Goal: Use online tool/utility: Utilize a website feature to perform a specific function

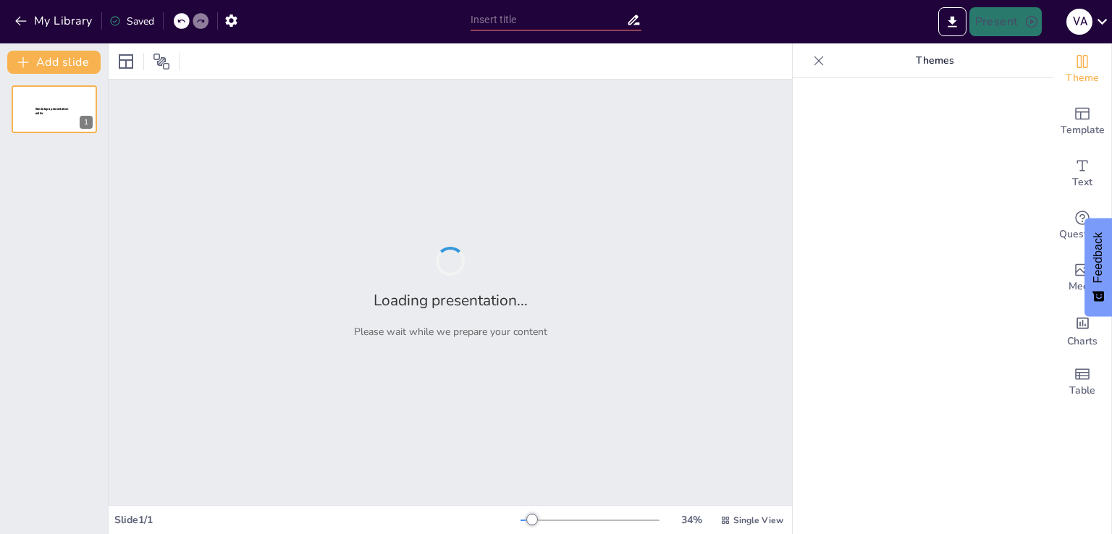
type input "Imported interesiv-navchalniy-material.pptx"
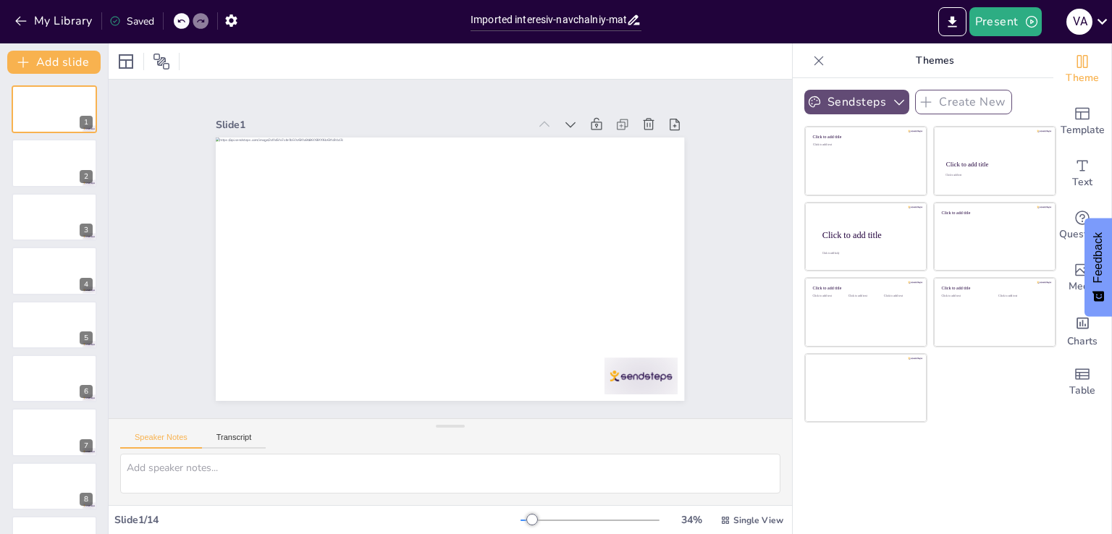
click at [860, 98] on button "Sendsteps" at bounding box center [857, 102] width 105 height 25
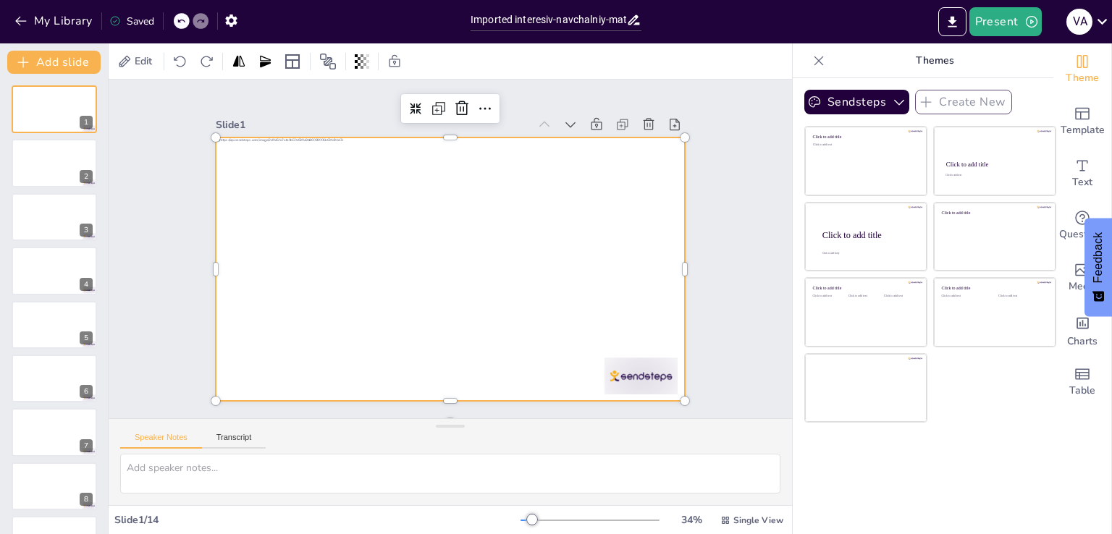
click at [408, 210] on div at bounding box center [471, 248] width 264 height 469
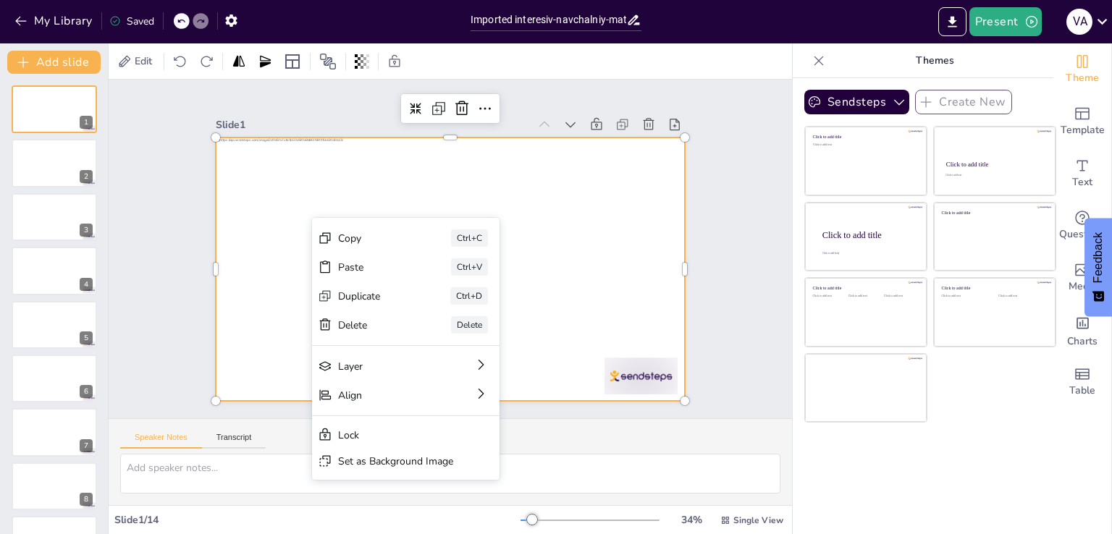
click at [793, 177] on div "Sendsteps Create New Click to add title Click to add text Click to add title Cl…" at bounding box center [923, 306] width 261 height 456
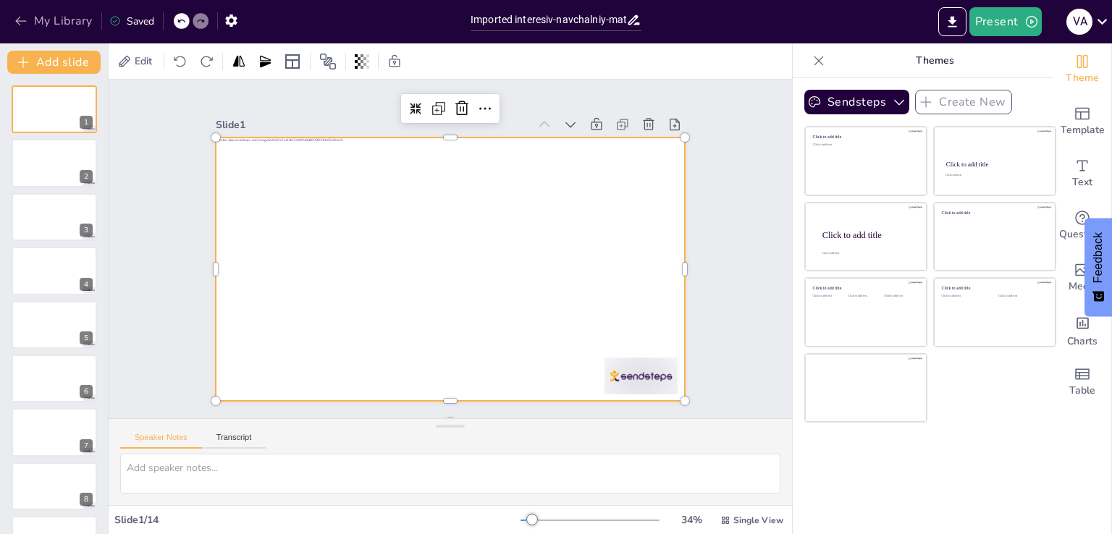
click at [47, 28] on button "My Library" at bounding box center [55, 20] width 88 height 23
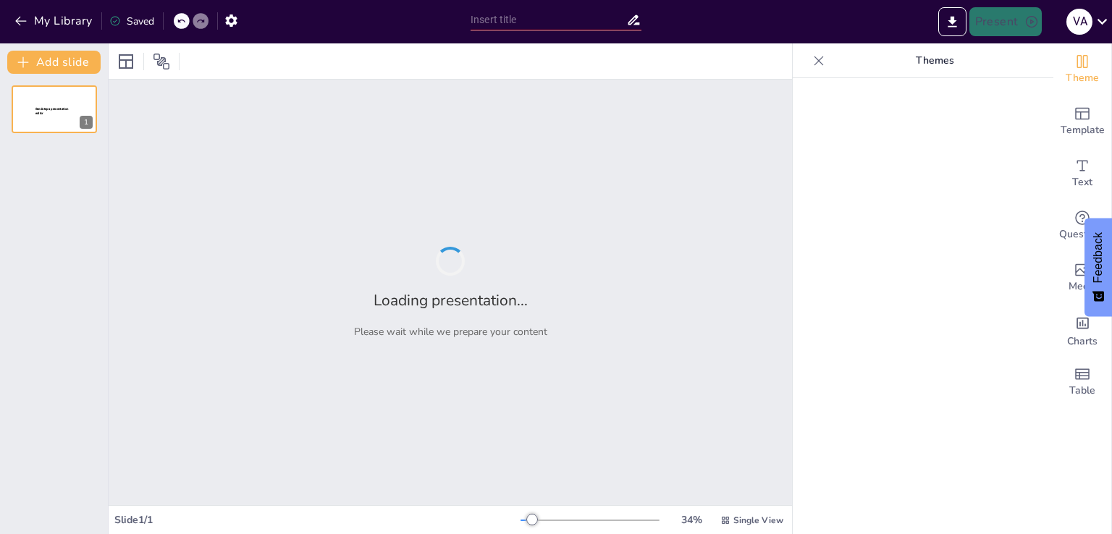
type input "Реальний та потенційний конфлікт інтересів: Вимоги законодавства України"
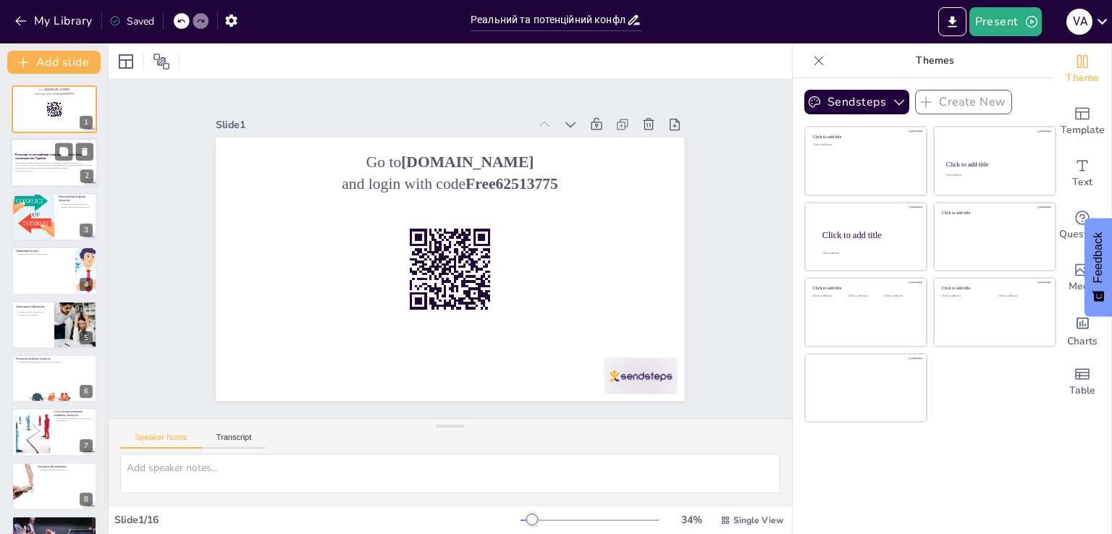
click at [56, 164] on p "Презентація охоплює поняття реального та потенційного конфлікту інтересів в Укр…" at bounding box center [54, 165] width 78 height 8
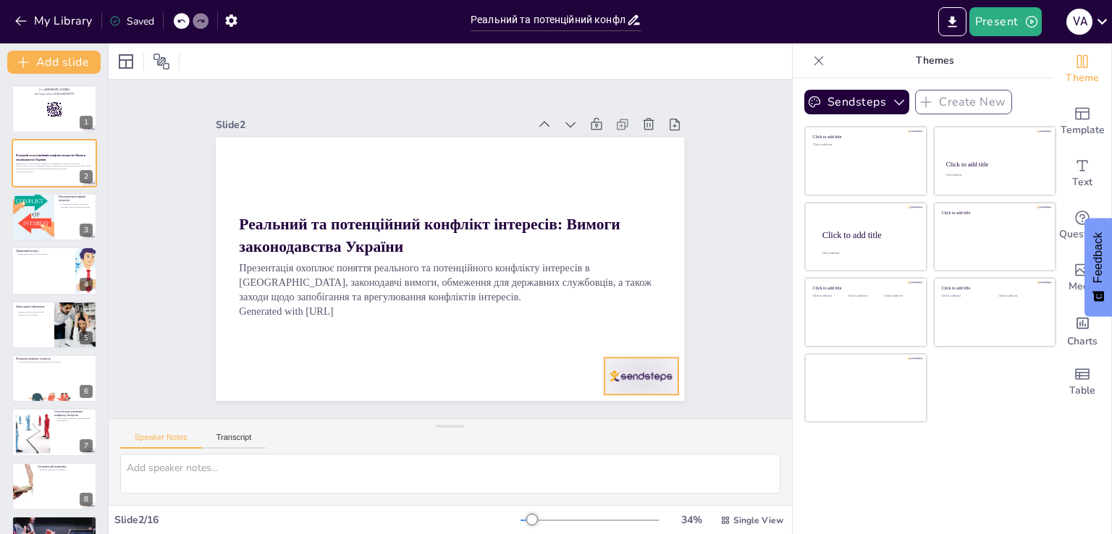
click at [443, 434] on div at bounding box center [411, 475] width 63 height 82
click at [290, 376] on icon at bounding box center [280, 385] width 19 height 18
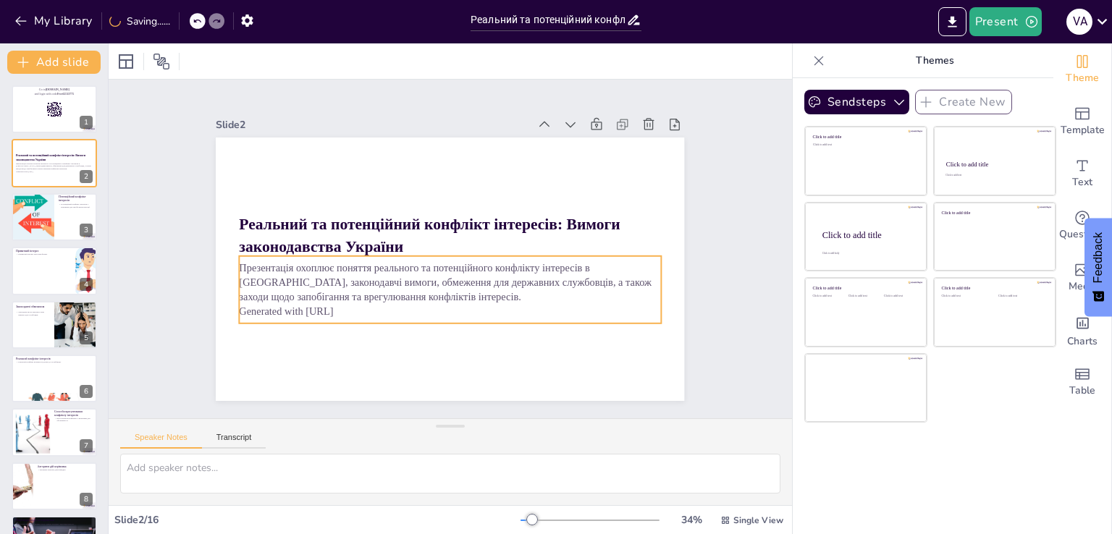
click at [321, 316] on div "Презентація охоплює поняття реального та потенційного конфлікту інтересів в Укр…" at bounding box center [412, 265] width 233 height 413
click at [369, 306] on p "Generated with Sendsteps.ai" at bounding box center [400, 286] width 260 height 350
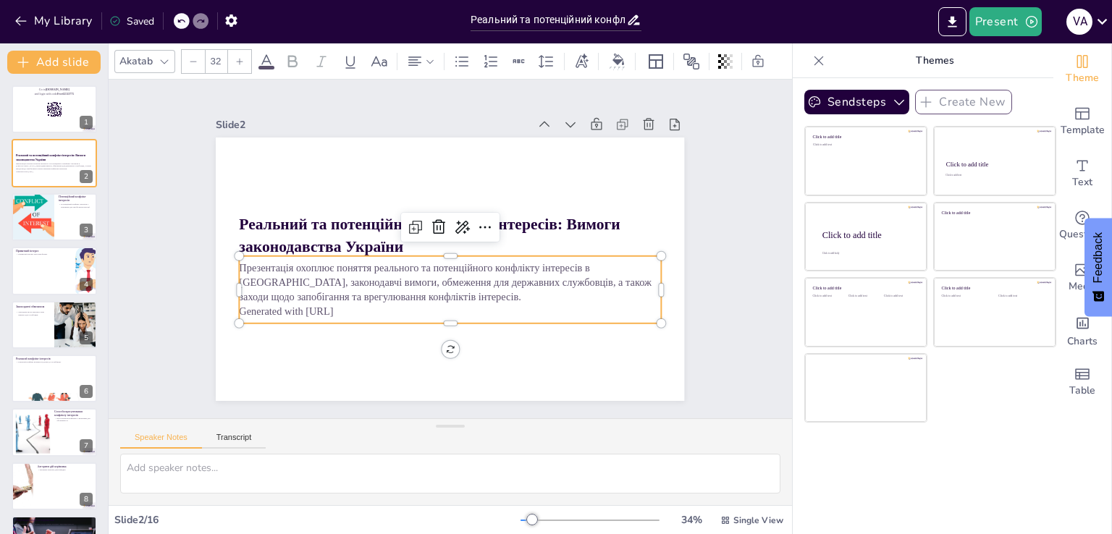
click at [355, 305] on p "Generated with Sendsteps.ai" at bounding box center [438, 310] width 416 height 102
click at [350, 302] on p "Generated with Sendsteps.ai" at bounding box center [391, 230] width 144 height 406
click at [334, 305] on p "Generated with Sendsteps.ai" at bounding box center [391, 230] width 144 height 406
click at [334, 305] on p "Generated with Sendsteps.ai" at bounding box center [397, 280] width 224 height 372
drag, startPoint x: 334, startPoint y: 305, endPoint x: 350, endPoint y: 308, distance: 16.9
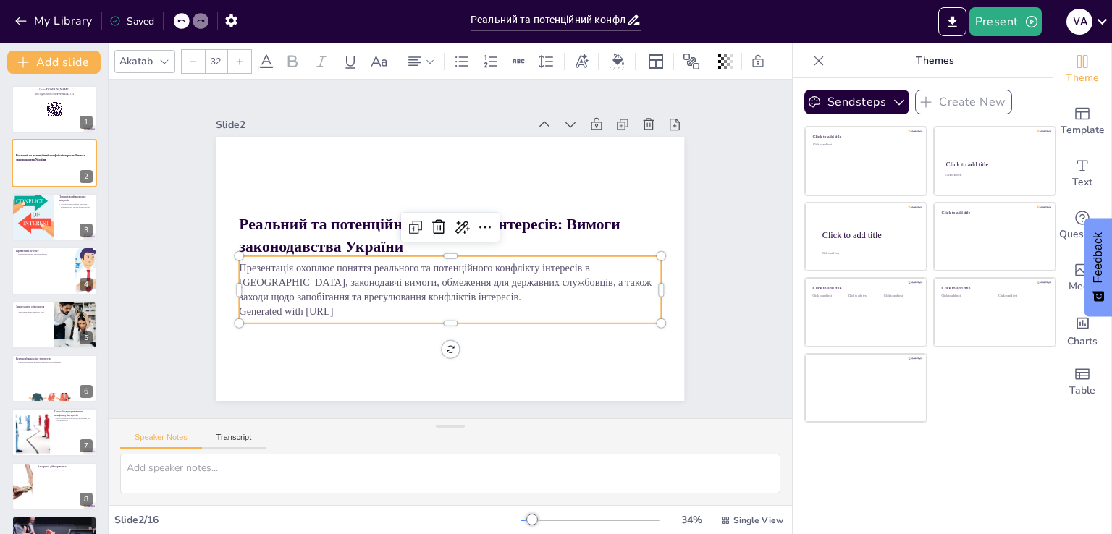
click at [350, 308] on p "Generated with Sendsteps.ai" at bounding box center [431, 309] width 406 height 144
checkbox input "true"
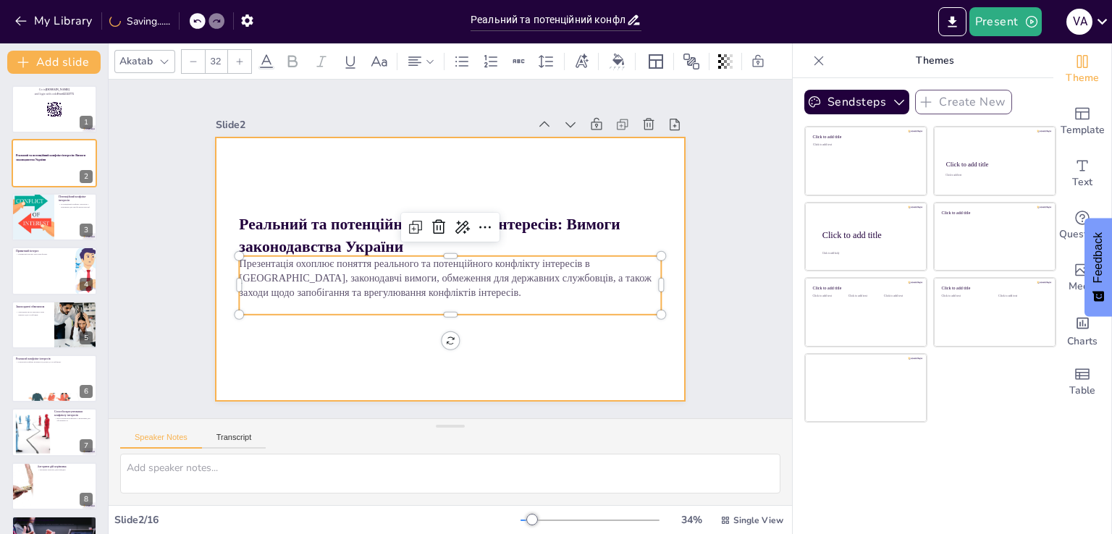
click at [348, 345] on div at bounding box center [442, 268] width 535 height 432
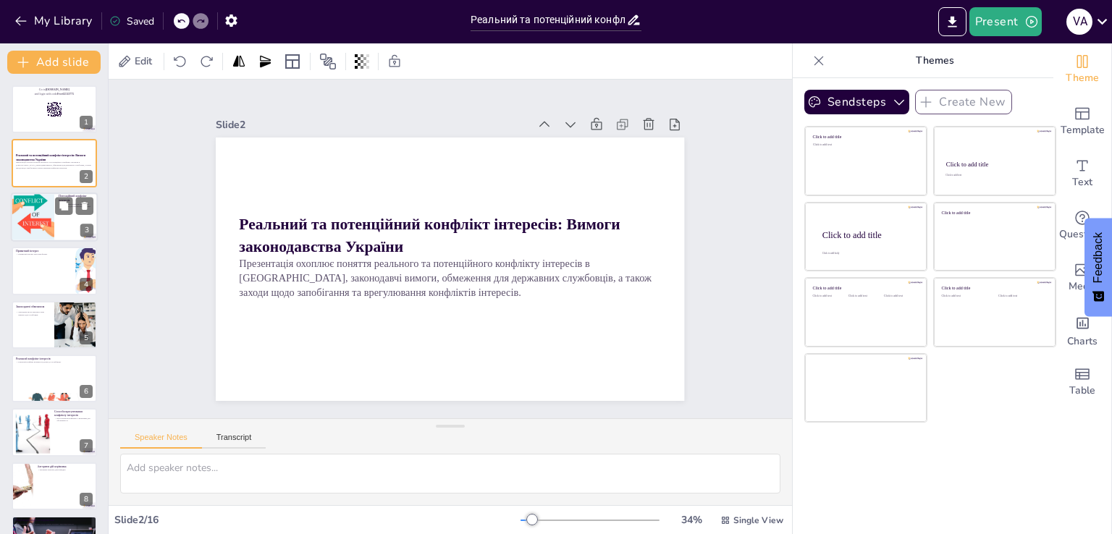
checkbox input "true"
click at [26, 230] on div at bounding box center [32, 217] width 78 height 49
type textarea "Потенційний конфлікт інтересів є важливим для запобігання корупції. Він є основ…"
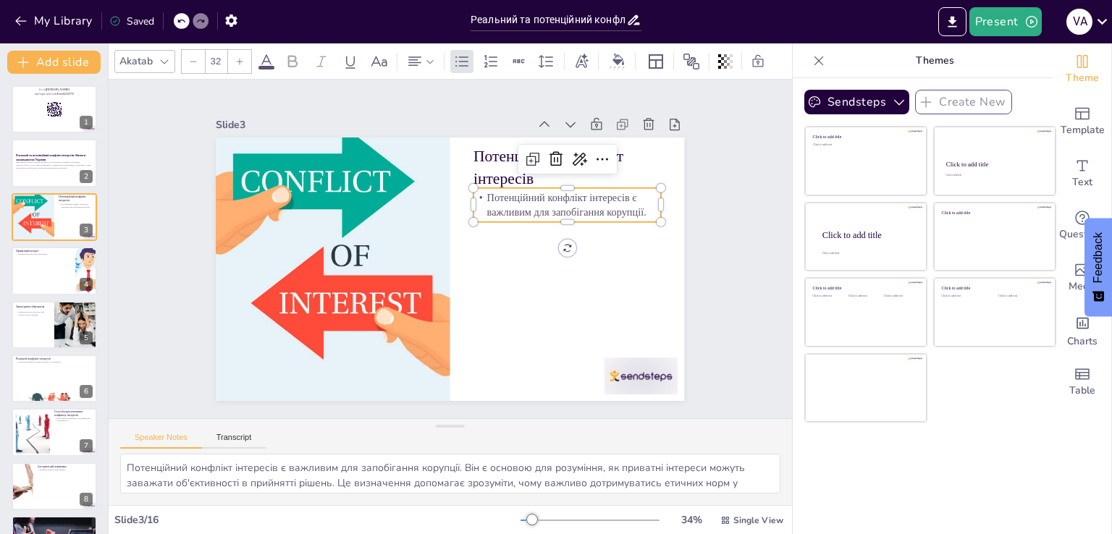
click at [490, 284] on p "Потенційний конфлікт інтересів є важливим для запобігання корупції." at bounding box center [430, 372] width 119 height 177
checkbox input "true"
click at [55, 259] on div at bounding box center [74, 259] width 38 height 17
type textarea "Приватний інтерес має різні форми, які можуть впливати на об'єктивність рішень.…"
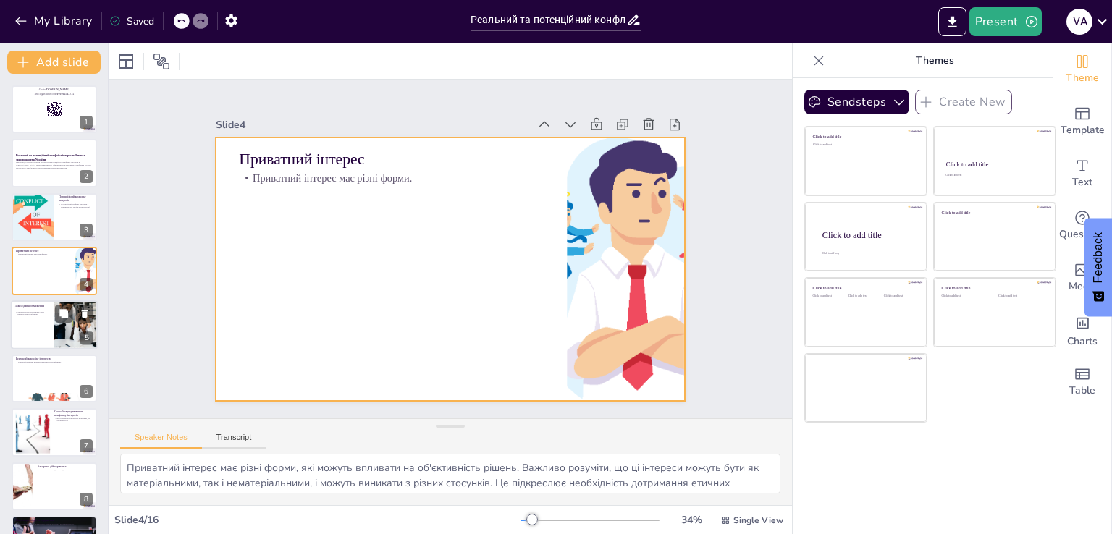
checkbox input "true"
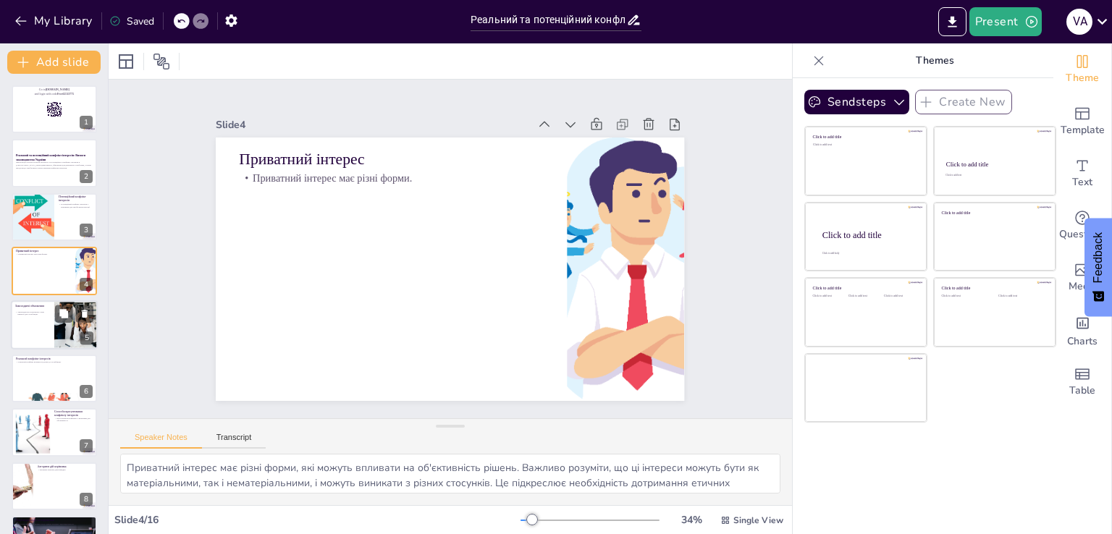
click at [26, 334] on div at bounding box center [54, 325] width 87 height 49
type textarea "Законодавство встановлює чіткі правила для службовців, які мають дотримуватись …"
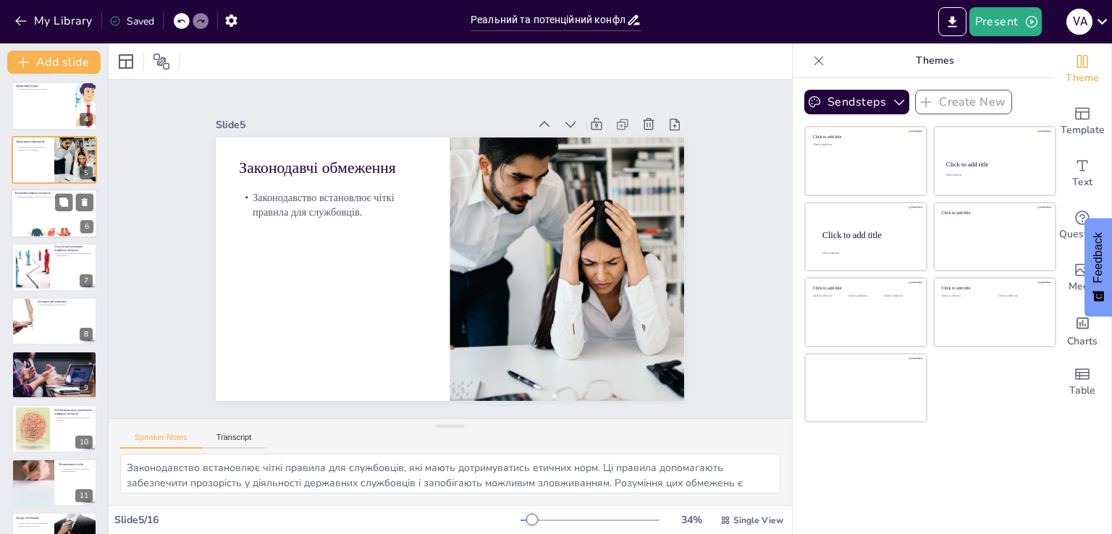
checkbox input "true"
click at [23, 222] on div at bounding box center [54, 213] width 87 height 49
type textarea "Реальний конфлікт впливає на довіру до службовців, оскільки упереджені рішення …"
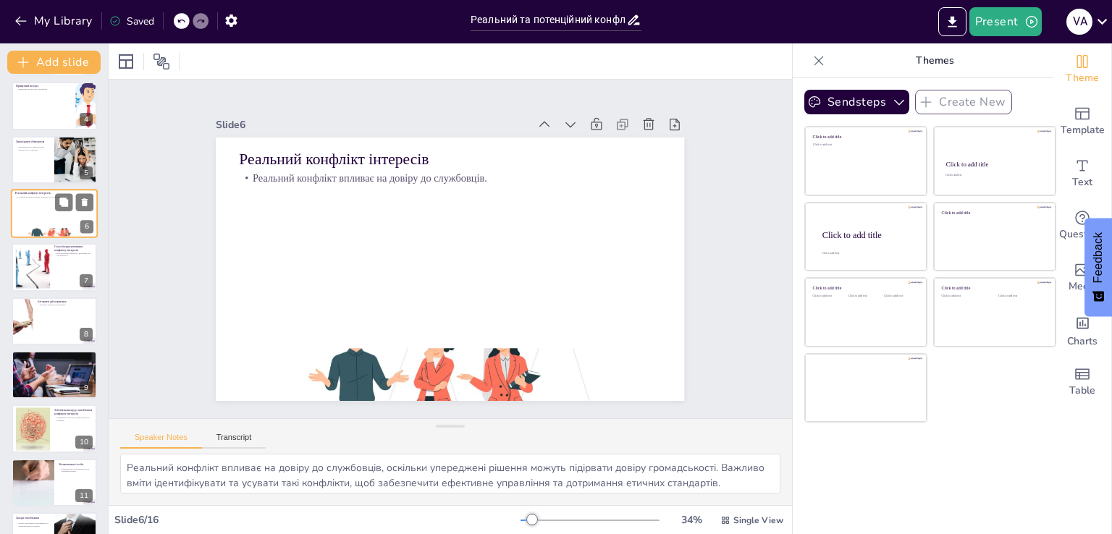
scroll to position [75, 0]
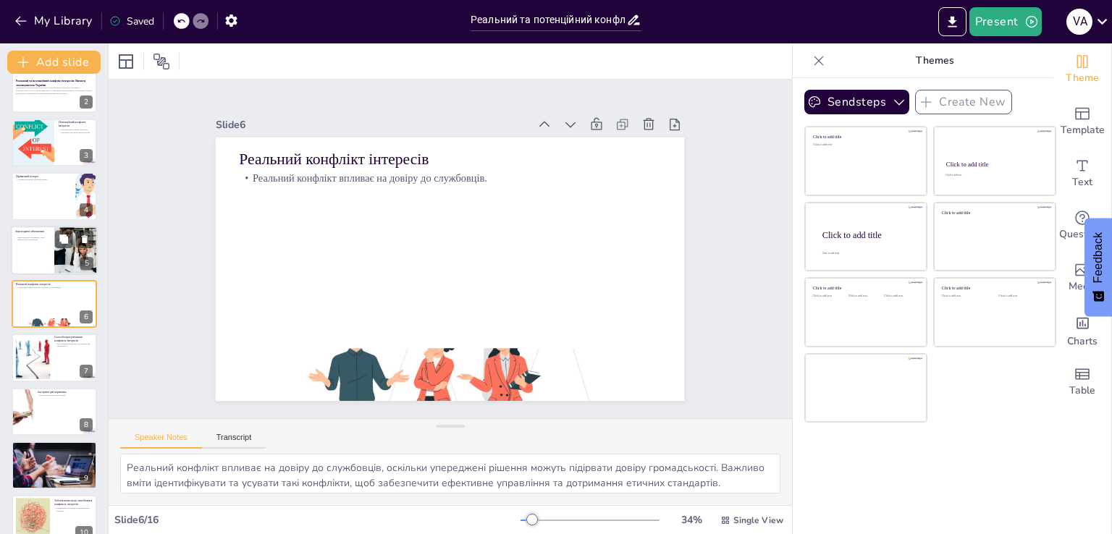
checkbox input "true"
click at [25, 248] on div at bounding box center [54, 250] width 87 height 49
type textarea "Законодавство встановлює чіткі правила для службовців, які мають дотримуватись …"
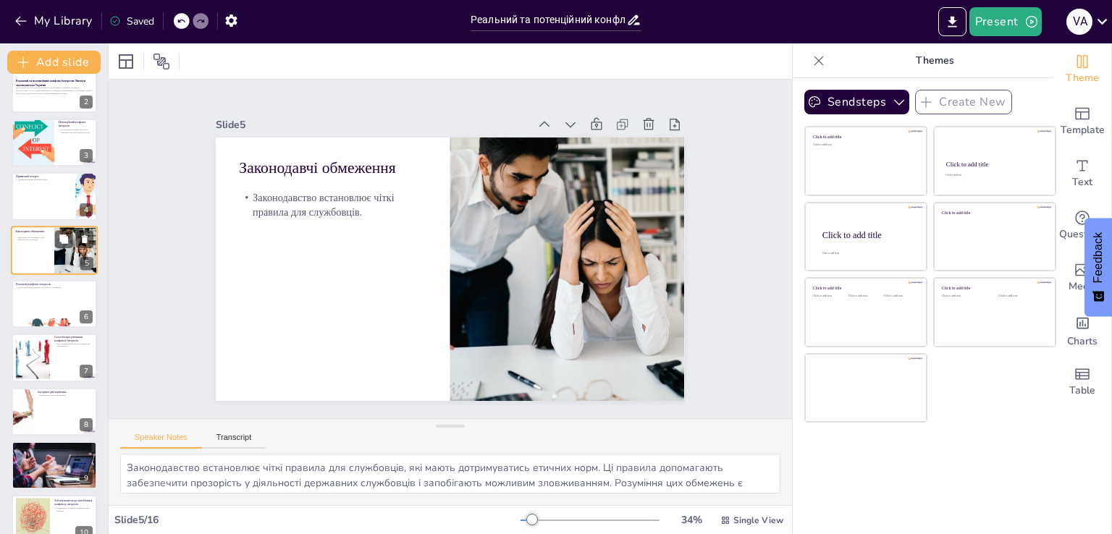
scroll to position [20, 0]
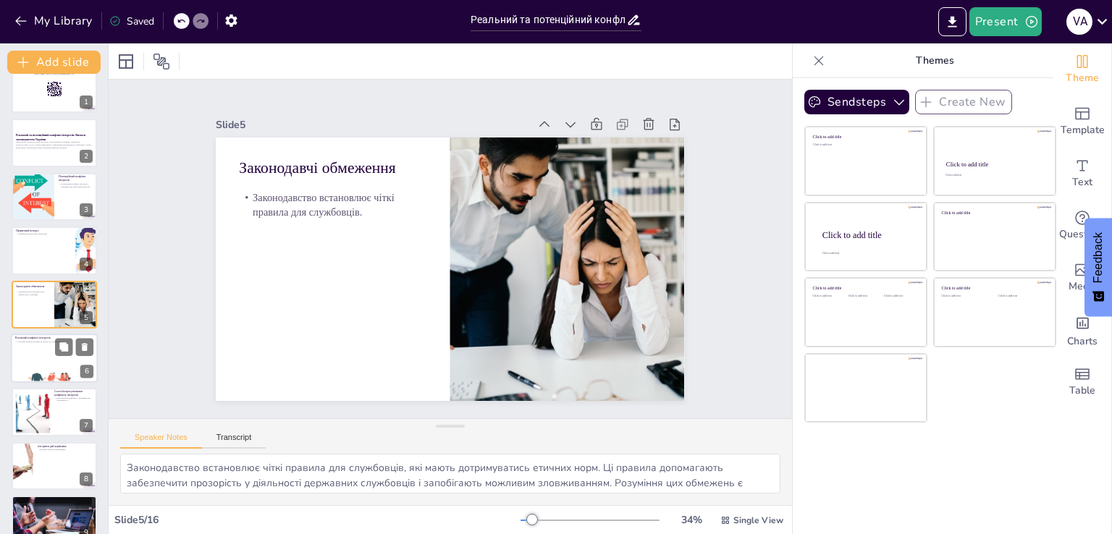
checkbox input "true"
click at [46, 364] on div at bounding box center [54, 358] width 87 height 49
type textarea "Реальний конфлікт впливає на довіру до службовців, оскільки упереджені рішення …"
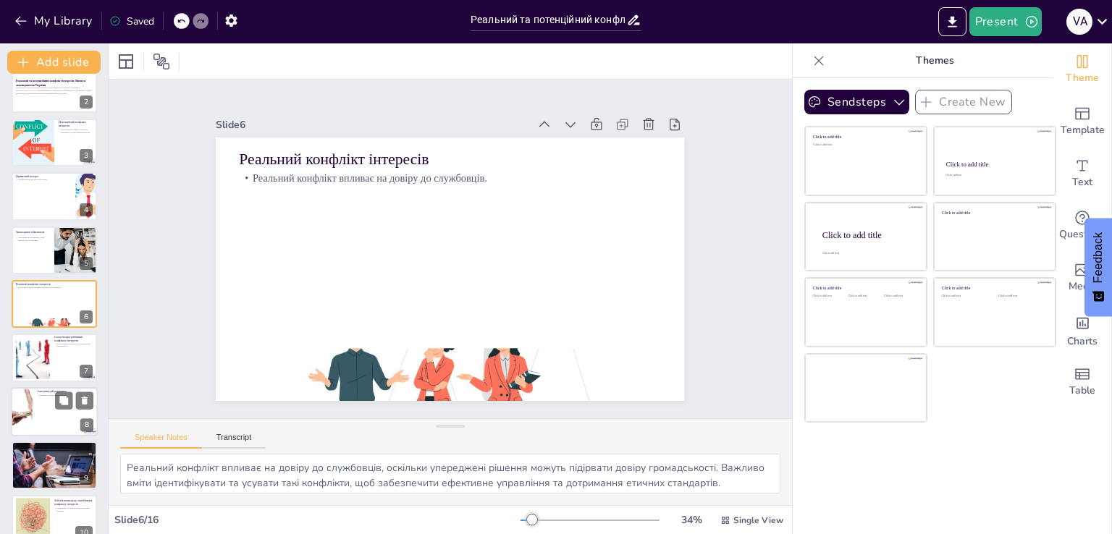
checkbox input "true"
click at [38, 406] on div at bounding box center [54, 411] width 87 height 49
type textarea "Керівник повинен діяти швидко, адже затримка у прийнятті рішень може призвести …"
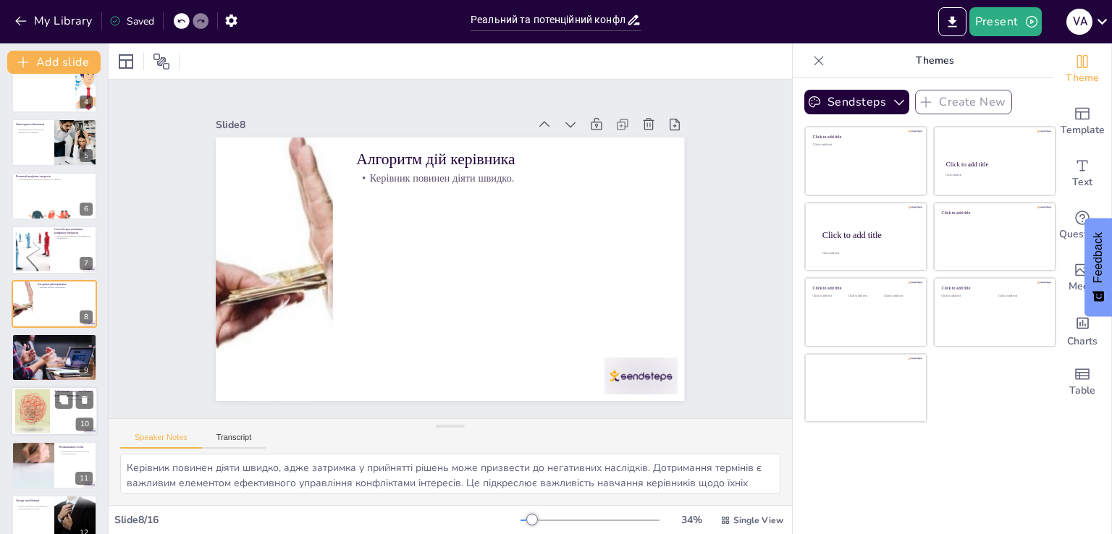
checkbox input "true"
click at [30, 420] on div at bounding box center [32, 412] width 78 height 44
type textarea "Працівники зобов'язані повідомляти про конфлікт, що є важливим для забезпечення…"
checkbox input "true"
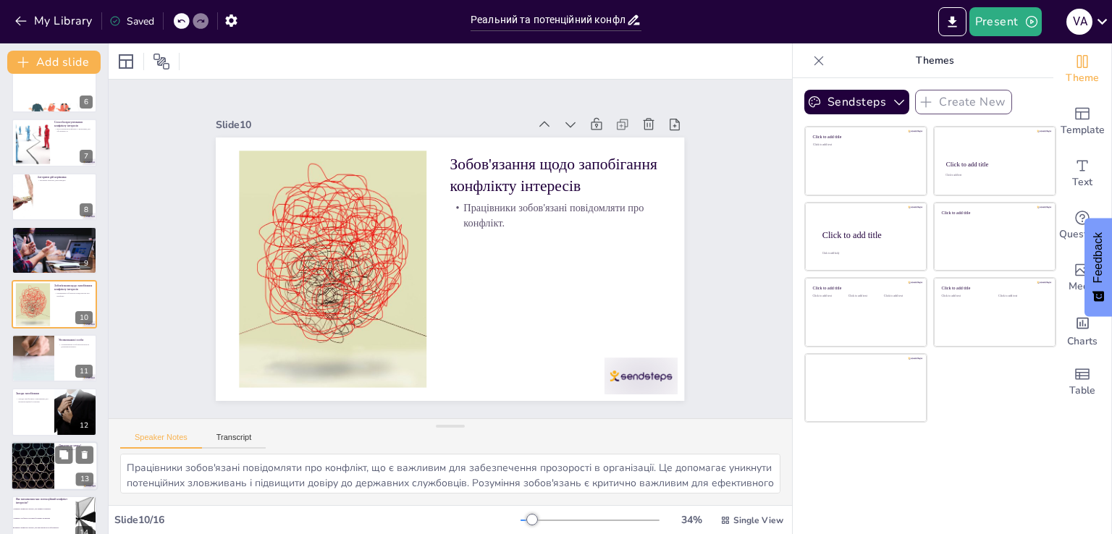
checkbox input "true"
click at [35, 442] on div at bounding box center [32, 466] width 87 height 49
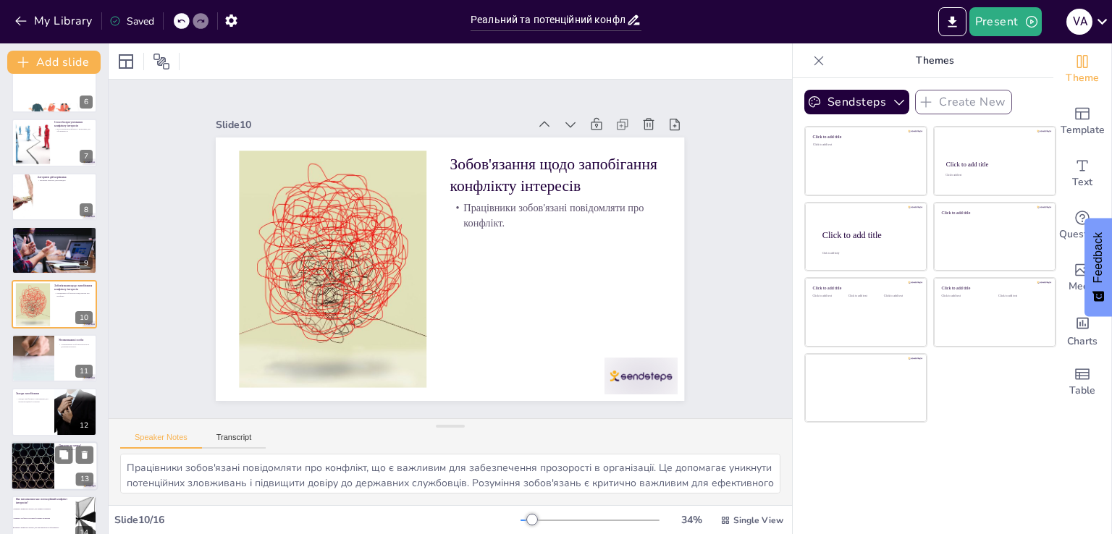
type textarea "Дякуємо за увагу. Важливо, щоб ми всі усвідомлювали важливість теми конфлікту і…"
checkbox input "true"
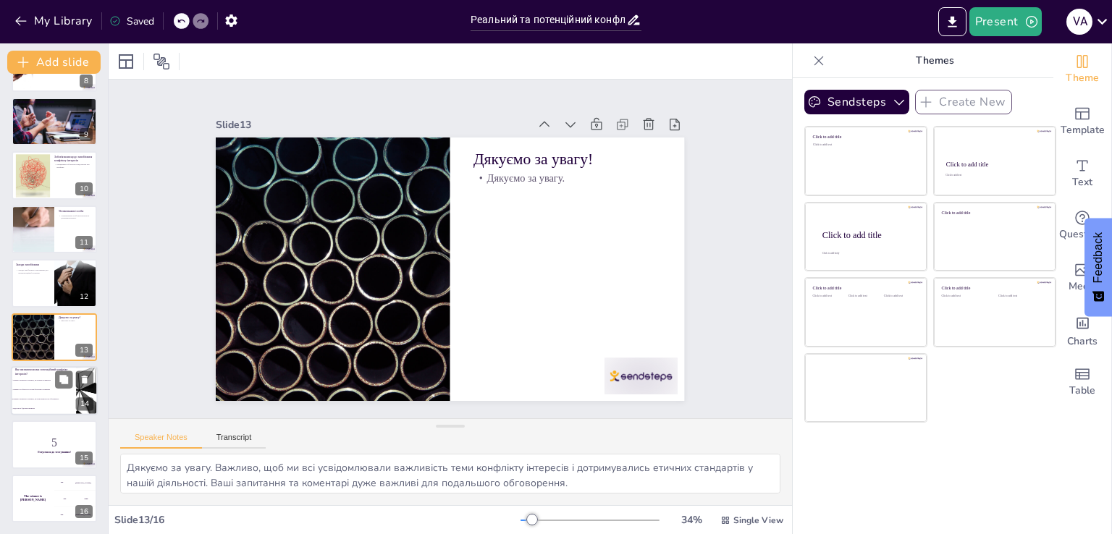
checkbox input "true"
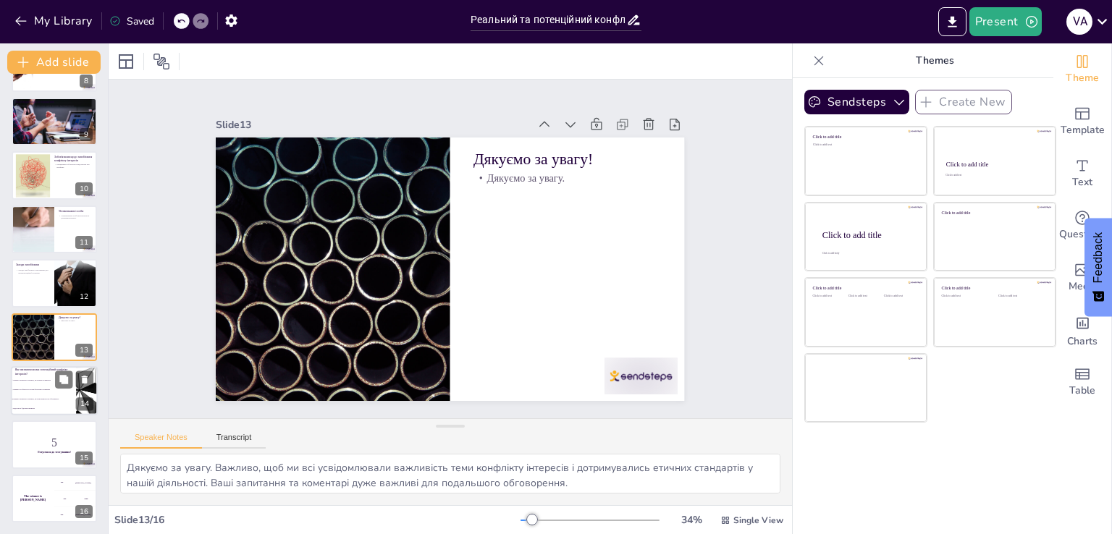
checkbox input "true"
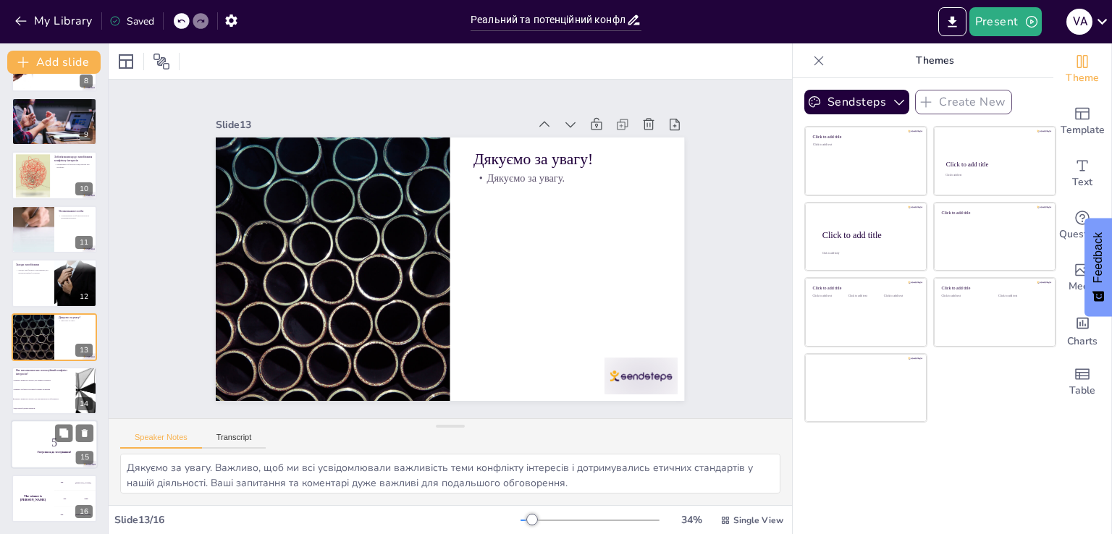
checkbox input "true"
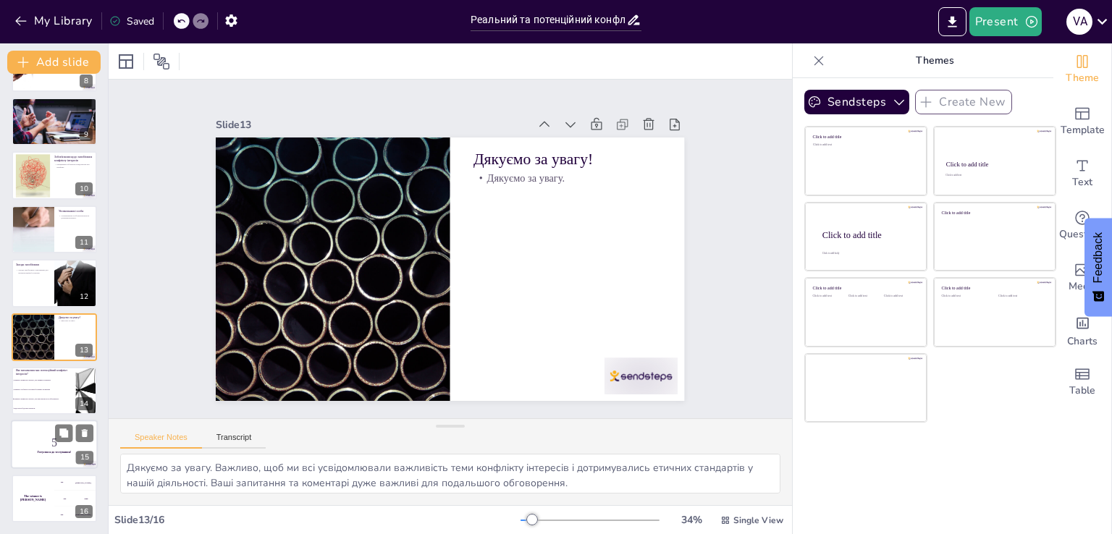
checkbox input "true"
click at [41, 444] on p "5" at bounding box center [54, 443] width 78 height 16
checkbox input "true"
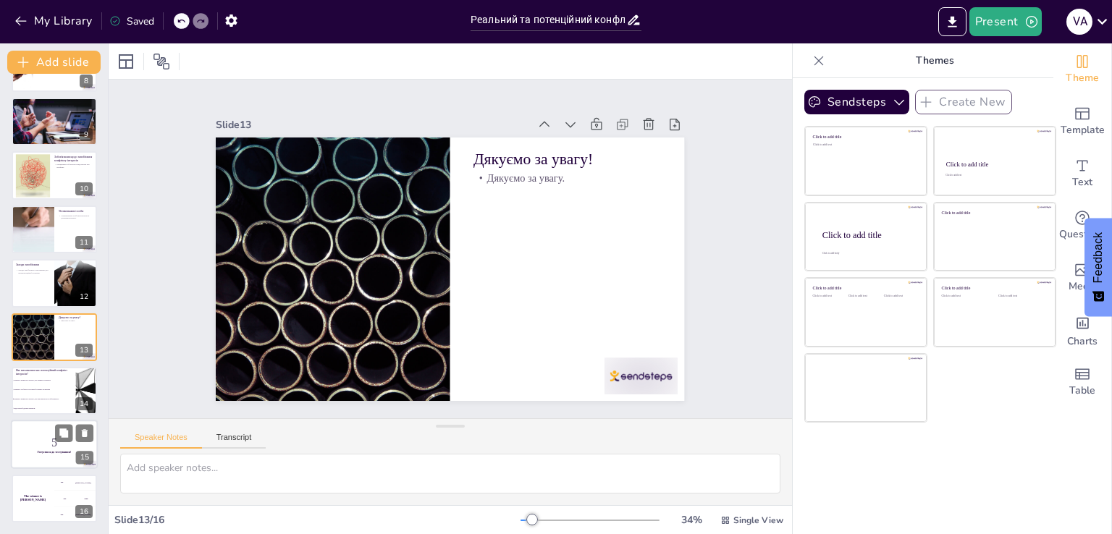
checkbox input "true"
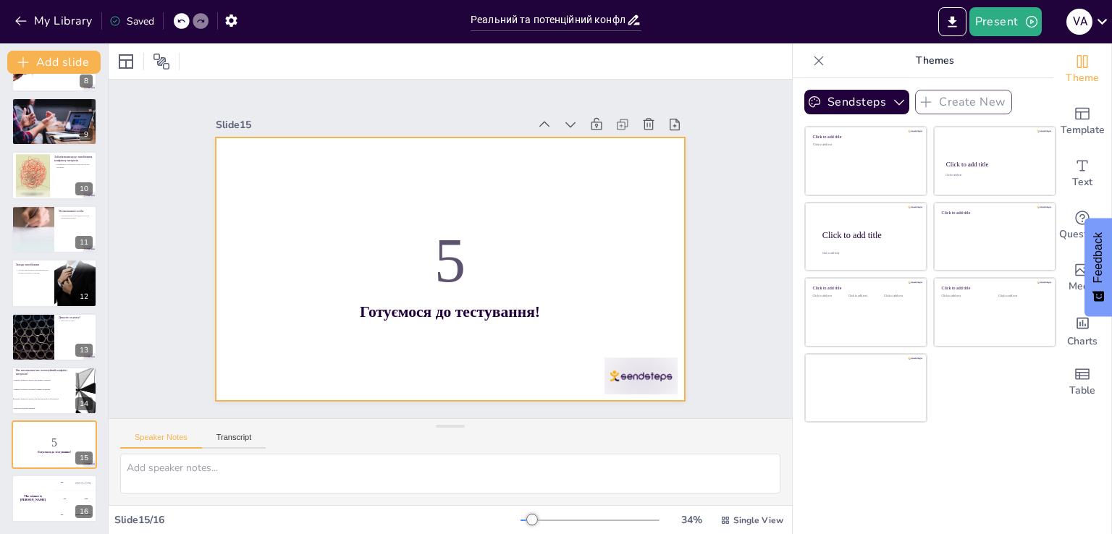
checkbox input "true"
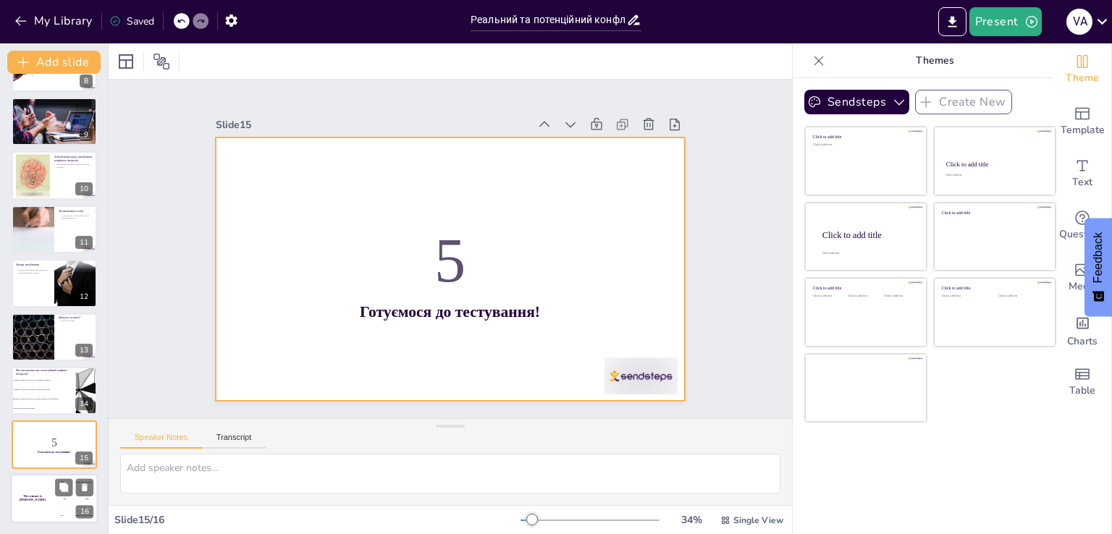
checkbox input "true"
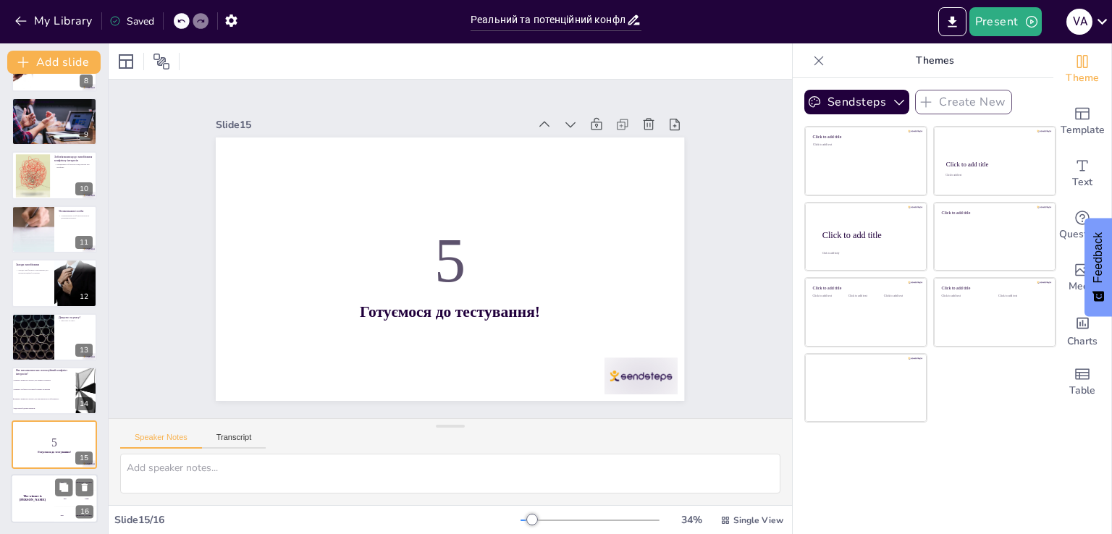
click at [50, 495] on div "The winner is Niels 🏆" at bounding box center [32, 498] width 43 height 49
checkbox input "true"
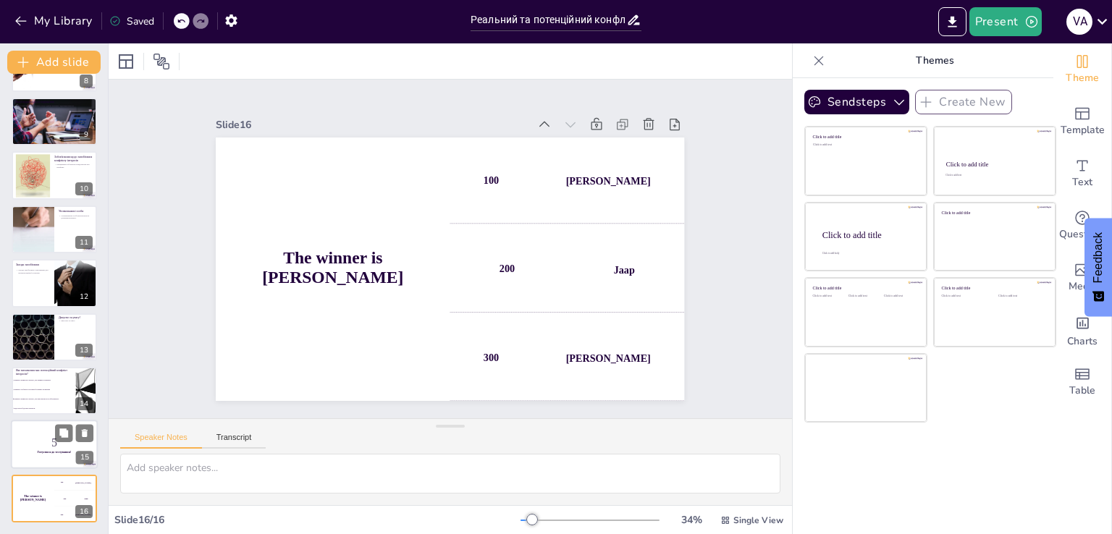
checkbox input "true"
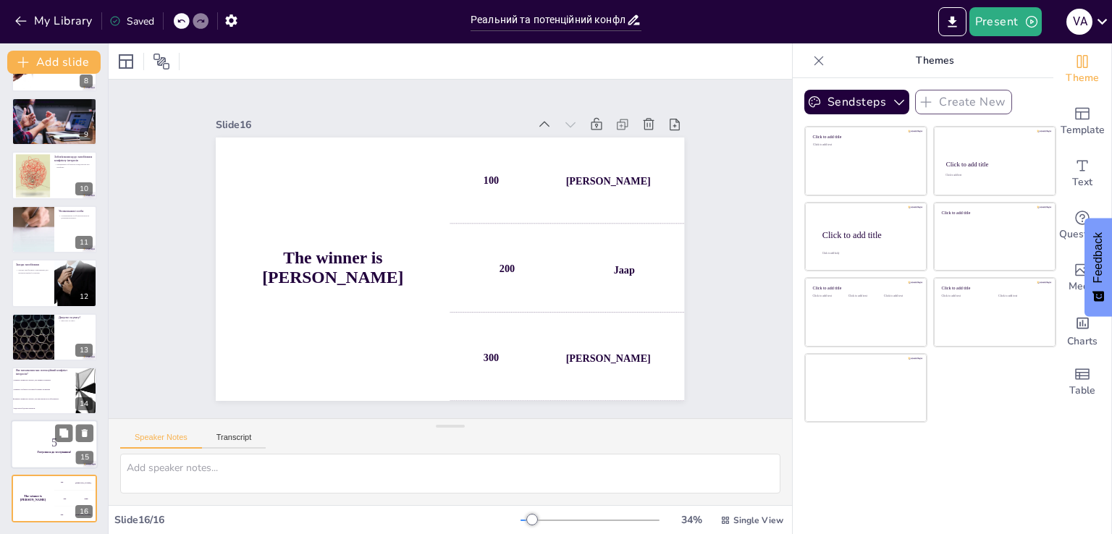
checkbox input "true"
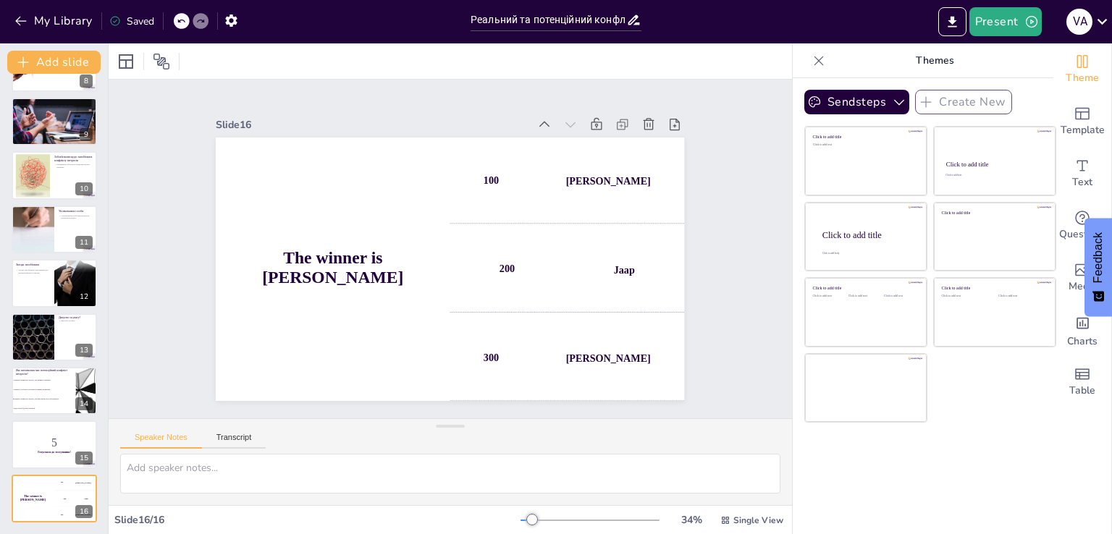
checkbox input "true"
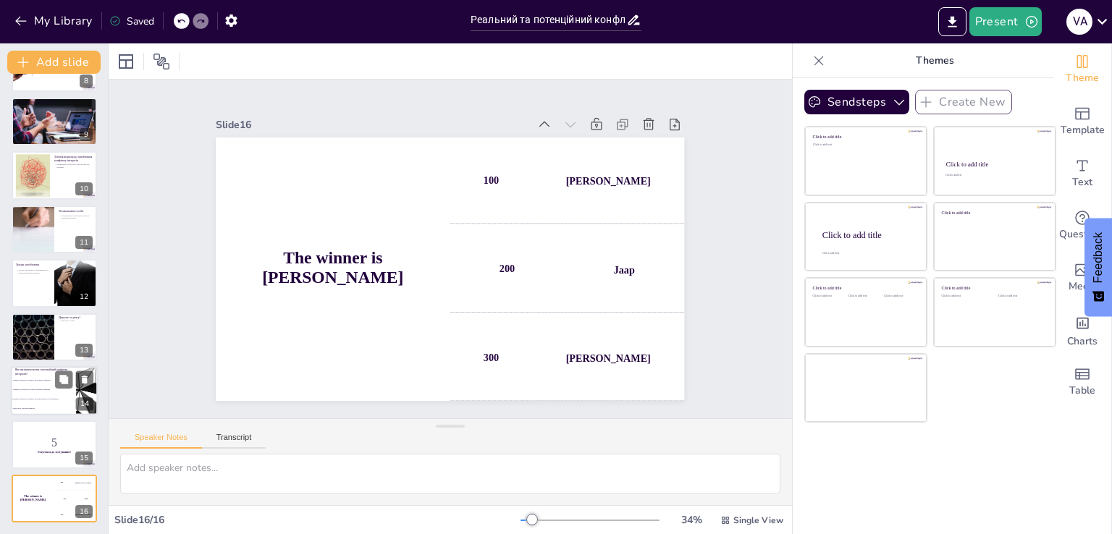
checkbox input "true"
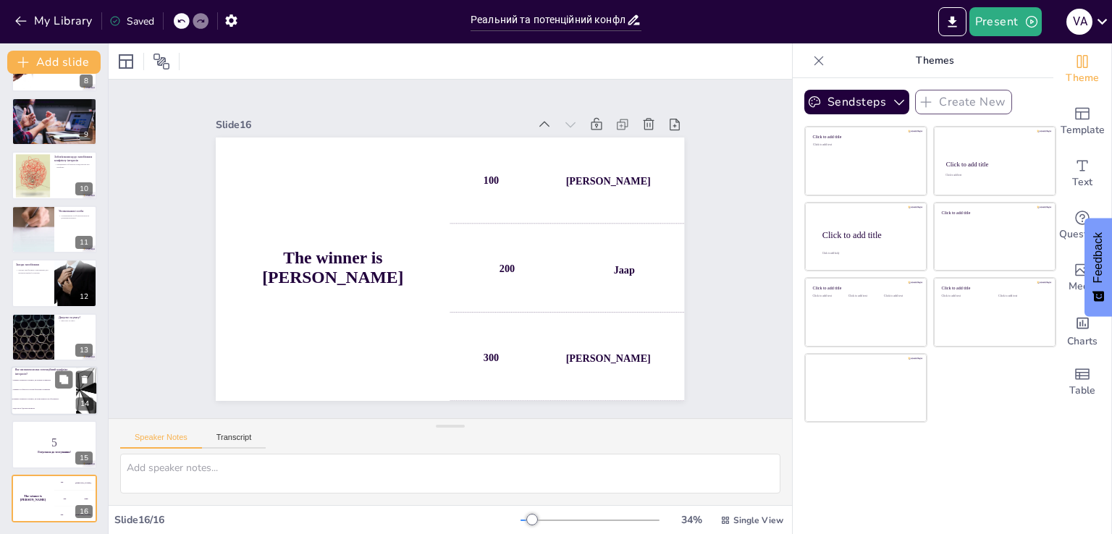
click at [41, 396] on li "Наявність приватного інтересу, що може вплинути на об'єктивність" at bounding box center [43, 399] width 65 height 9
type textarea "Правильна відповідь – "Наявність приватного інтересу, що може вплинути на об'єк…"
checkbox input "true"
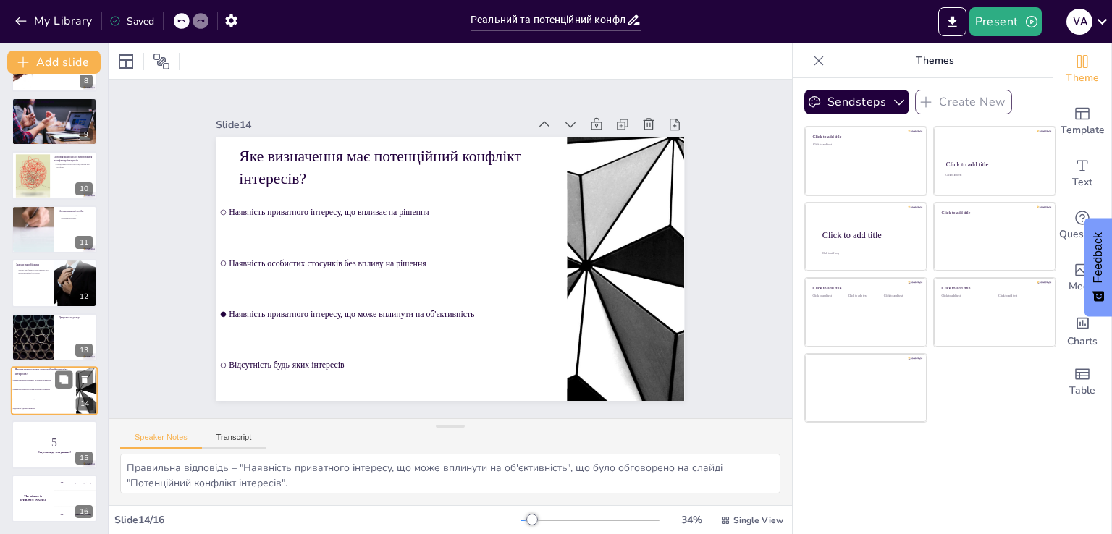
checkbox input "true"
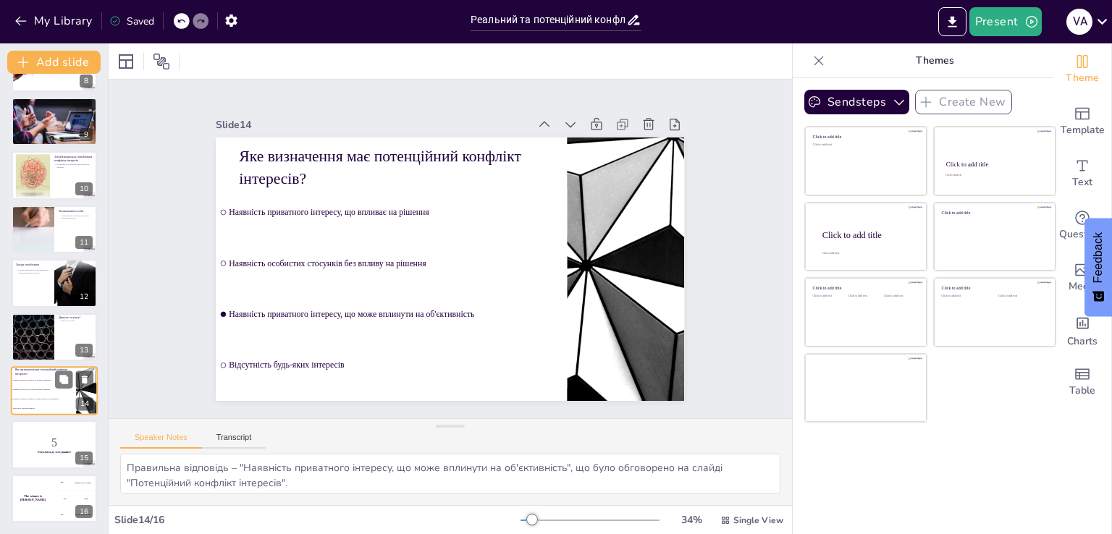
checkbox input "true"
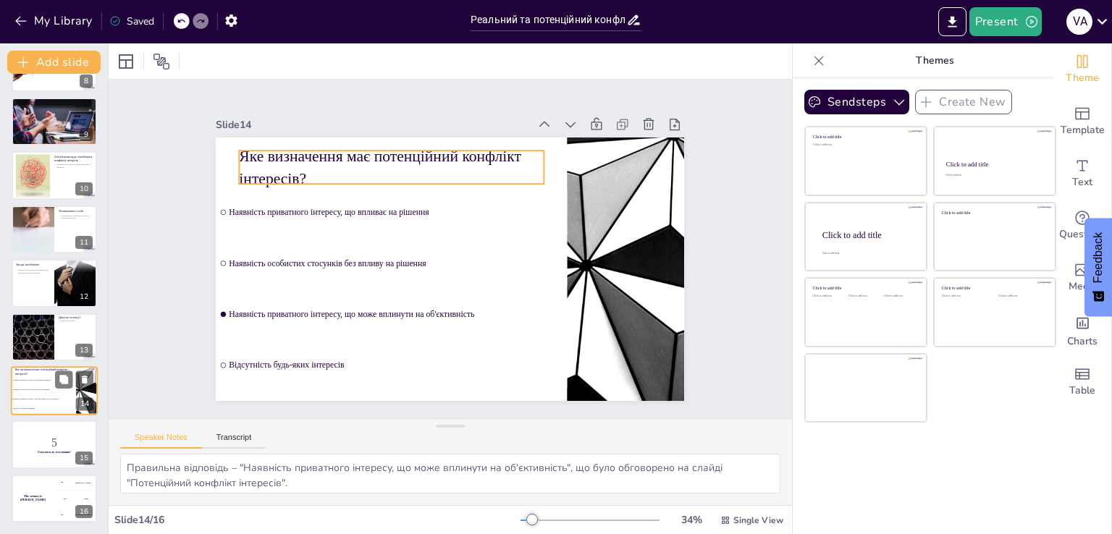
checkbox input "true"
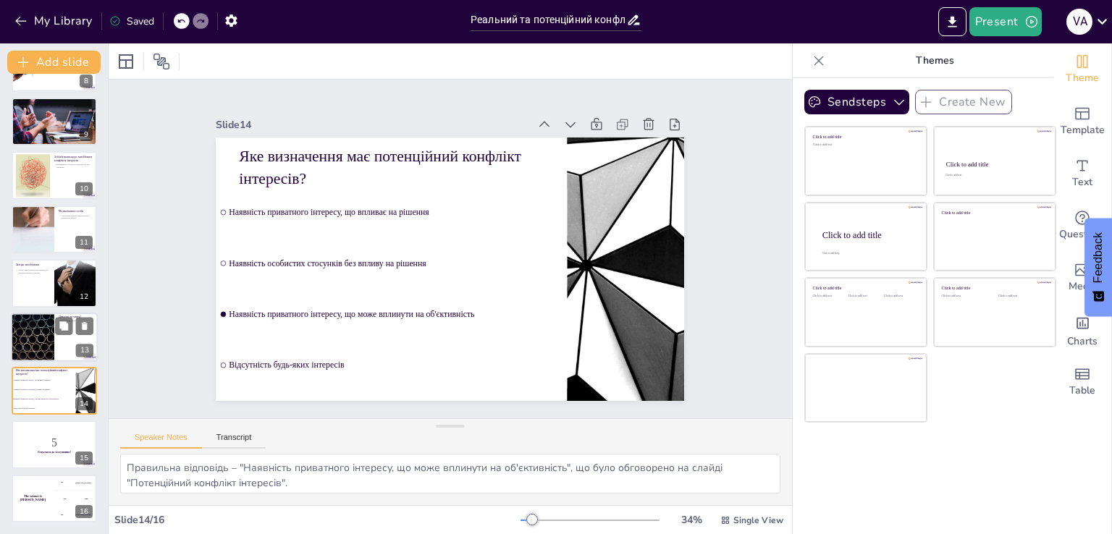
checkbox input "true"
click at [35, 350] on div at bounding box center [32, 337] width 87 height 49
type textarea "Дякуємо за увагу. Важливо, щоб ми всі усвідомлювали важливість теми конфлікту і…"
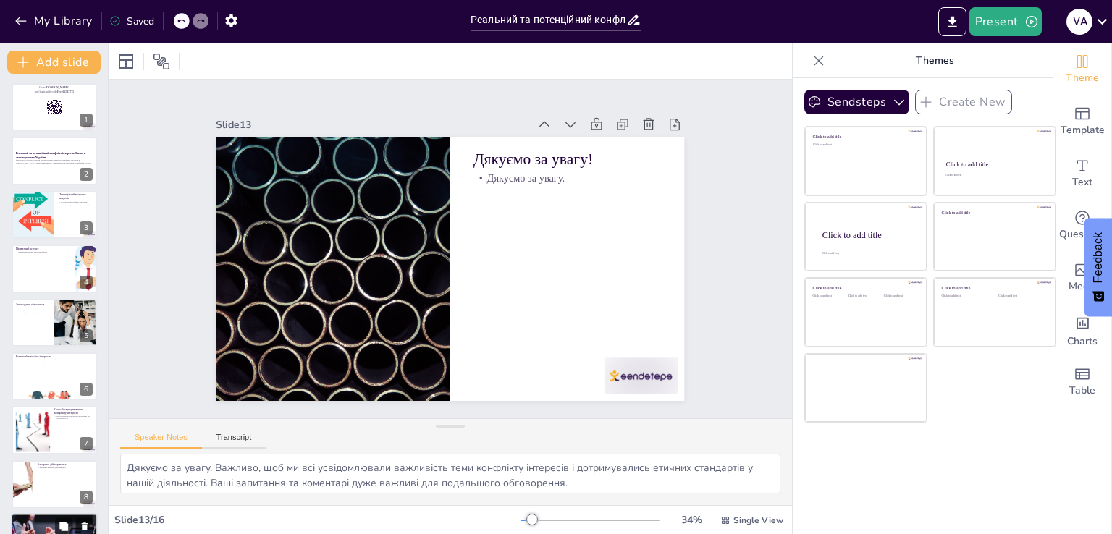
scroll to position [0, 0]
checkbox input "true"
